Goal: Find specific page/section: Find specific page/section

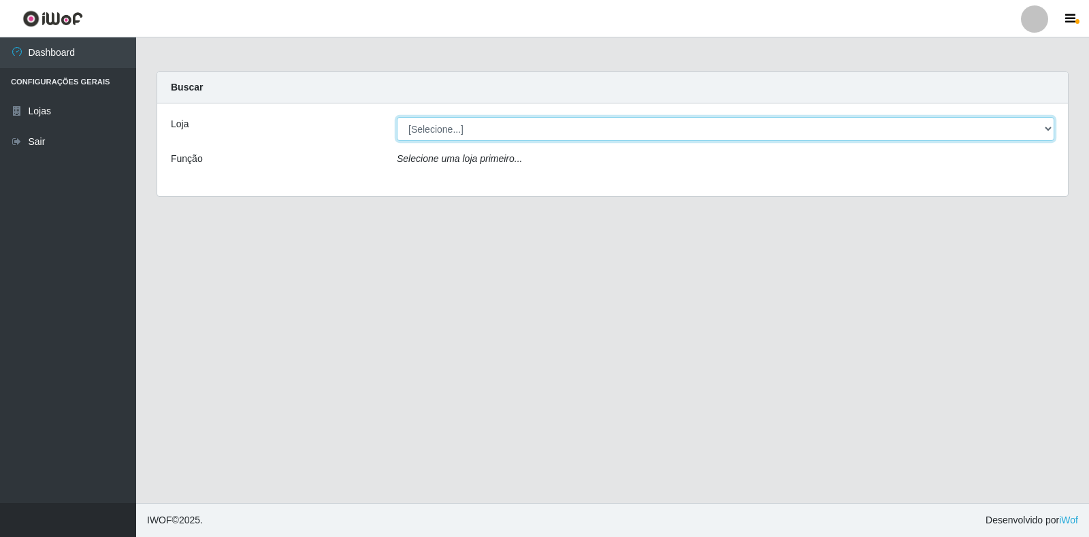
click at [423, 121] on select "[Selecione...] Extrabom - Loja 18 Goiabeiras" at bounding box center [725, 129] width 657 height 24
select select "501"
click at [397, 117] on select "[Selecione...] Extrabom - Loja 18 Goiabeiras" at bounding box center [725, 129] width 657 height 24
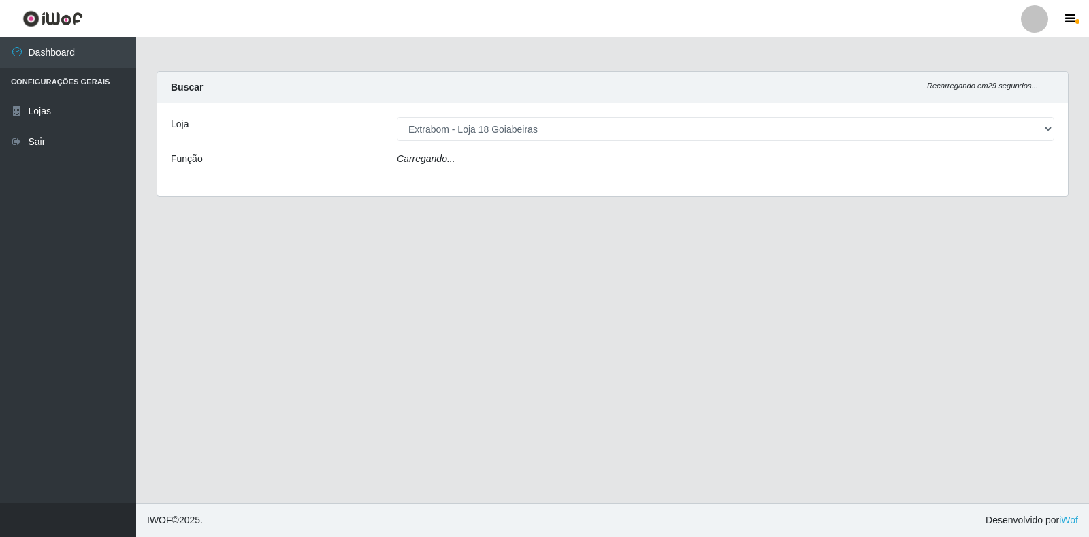
click at [493, 163] on div "Carregando..." at bounding box center [726, 162] width 678 height 20
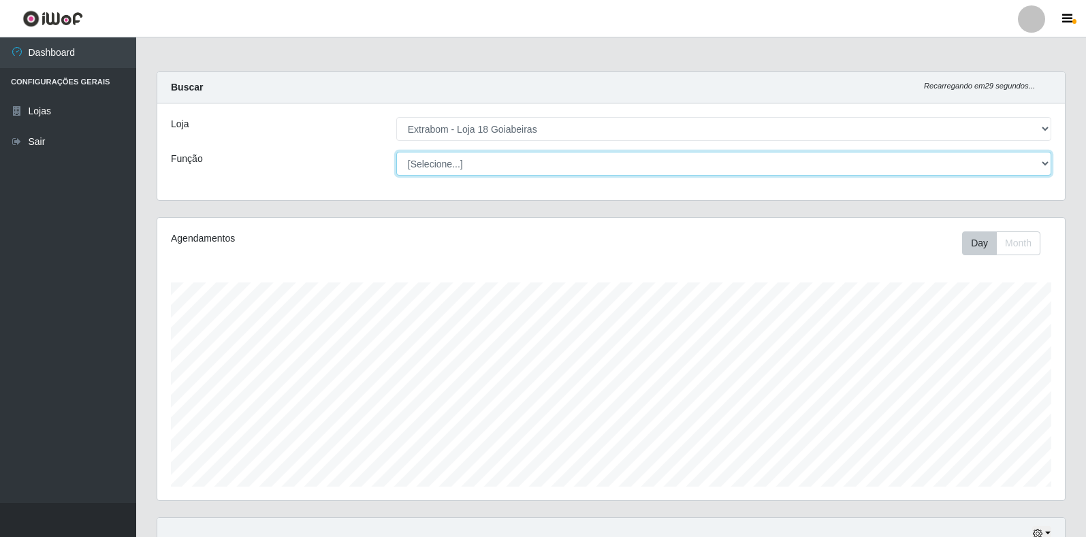
click at [485, 169] on select "[Selecione...] ATENDENTE DE E-COMMERCE ATENDENTE DE E-COMMERCE + ATENDENTE DE E…" at bounding box center [723, 164] width 655 height 24
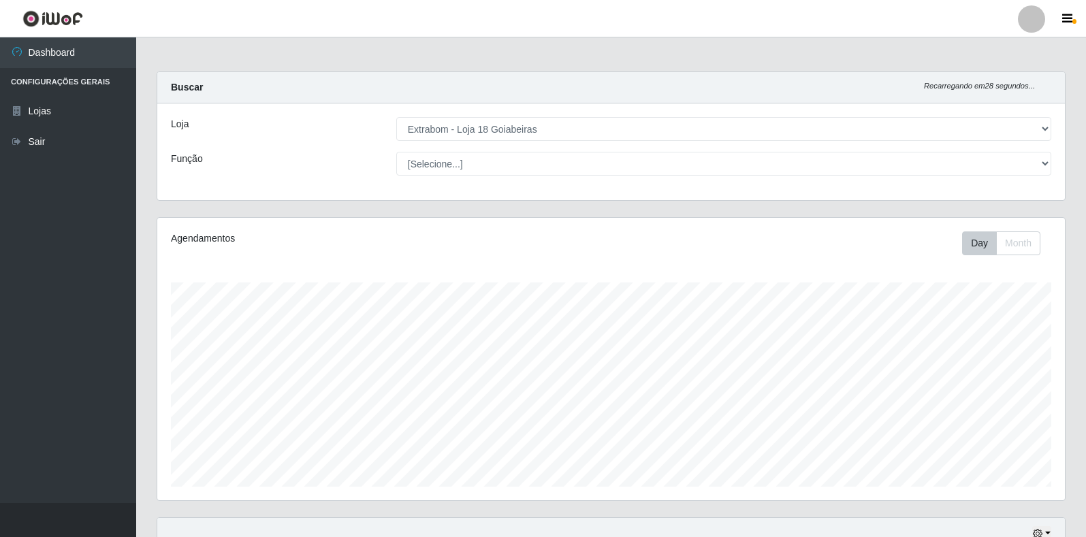
click at [235, 193] on div "Loja [Selecione...] Extrabom - Loja 18 Goiabeiras Função [Selecione...] ATENDEN…" at bounding box center [610, 151] width 907 height 97
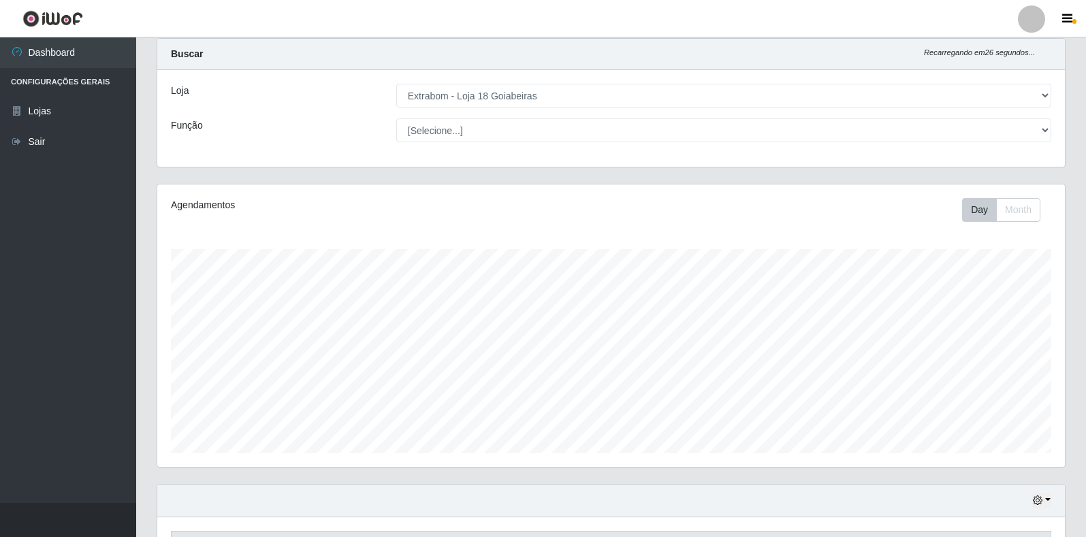
scroll to position [0, 0]
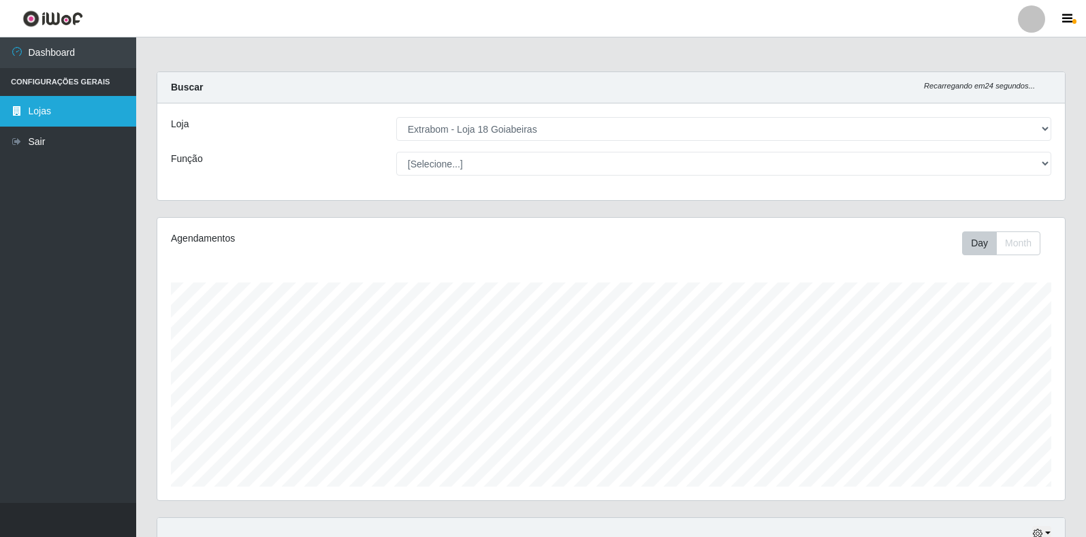
click at [99, 108] on link "Lojas" at bounding box center [68, 111] width 136 height 31
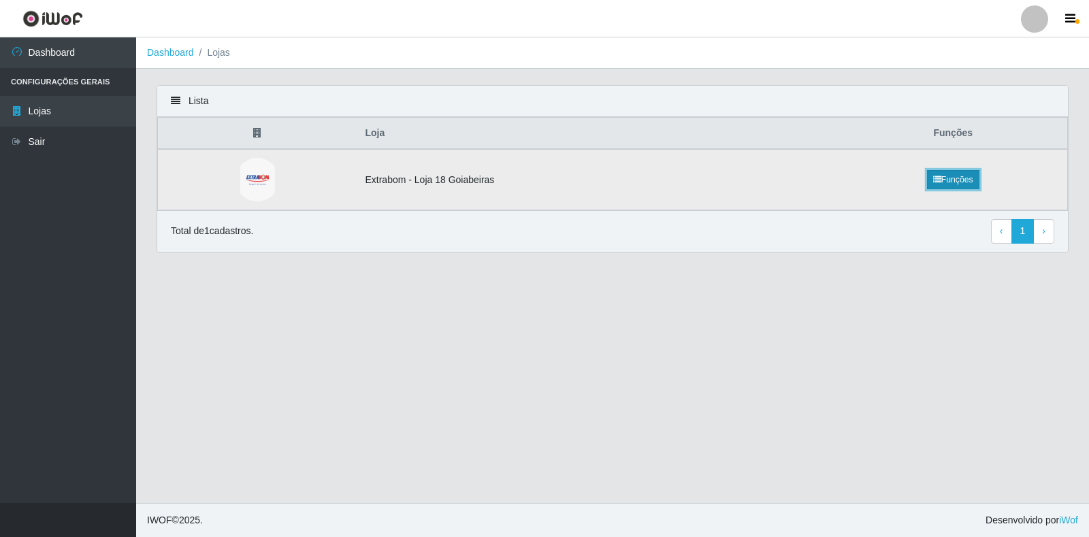
click at [949, 172] on link "Funções" at bounding box center [953, 179] width 52 height 19
